Goal: Information Seeking & Learning: Understand process/instructions

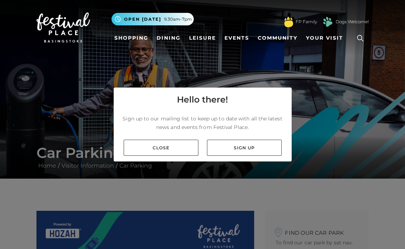
click at [250, 148] on link "Sign up" at bounding box center [244, 148] width 75 height 16
click at [170, 144] on link "Close" at bounding box center [161, 148] width 75 height 16
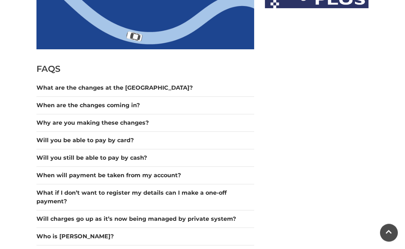
scroll to position [515, 0]
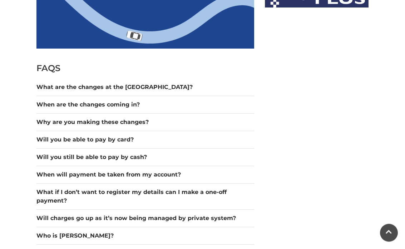
click at [50, 122] on button "Why are you making these changes?" at bounding box center [145, 122] width 218 height 9
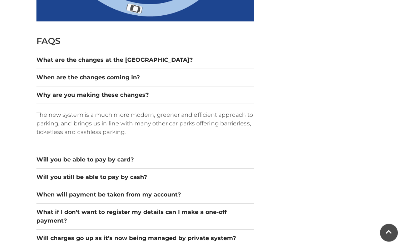
scroll to position [543, 0]
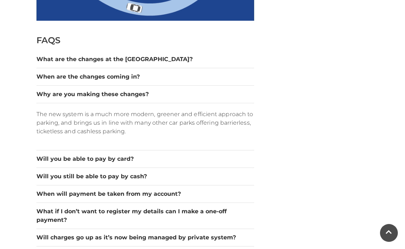
click at [46, 178] on button "Will you still be able to pay by cash?" at bounding box center [145, 176] width 218 height 9
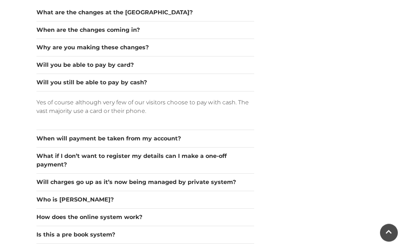
scroll to position [590, 0]
click at [43, 161] on button "What if I don’t want to register my details can I make a one-off payment?" at bounding box center [145, 160] width 218 height 17
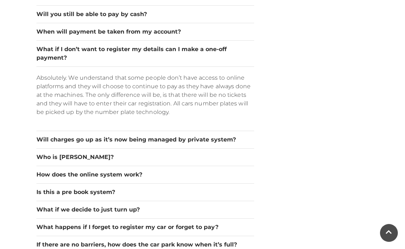
scroll to position [658, 0]
click at [56, 143] on button "Will charges go up as it’s now being managed by private system?" at bounding box center [145, 140] width 218 height 9
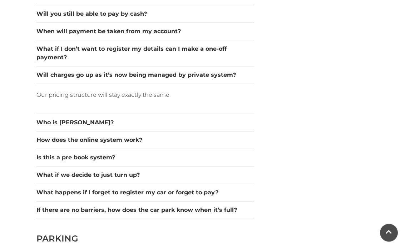
scroll to position [658, 0]
click at [41, 144] on button "How does the online system work?" at bounding box center [145, 140] width 218 height 9
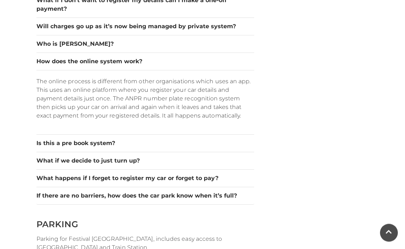
scroll to position [707, 0]
click at [45, 182] on button "What happens if I forget to register my car or forget to pay?" at bounding box center [145, 178] width 218 height 9
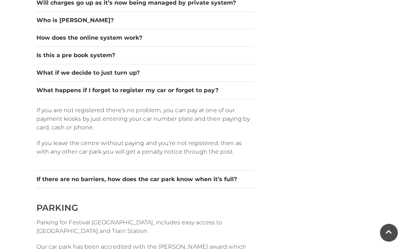
scroll to position [731, 0]
click at [24, 207] on div "Car Parking Home / Visitor Information / Car Parking FAQS What are the changes …" at bounding box center [202, 170] width 405 height 1802
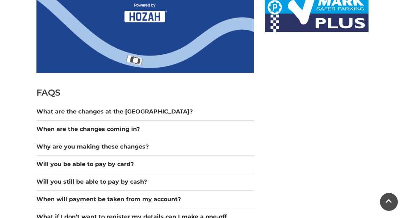
scroll to position [474, 0]
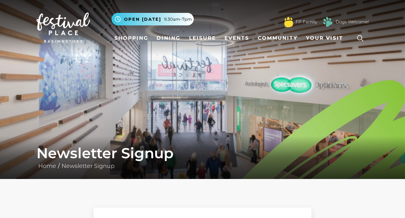
click at [164, 146] on h1 "Newsletter Signup" at bounding box center [202, 152] width 333 height 17
